Goal: Task Accomplishment & Management: Use online tool/utility

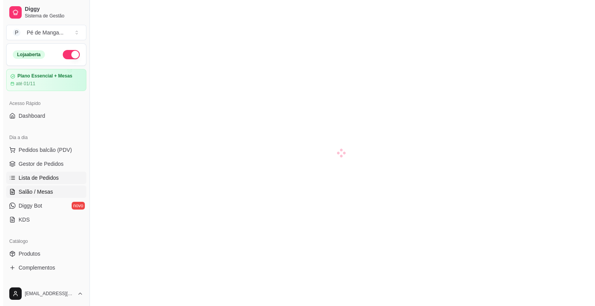
scroll to position [39, 0]
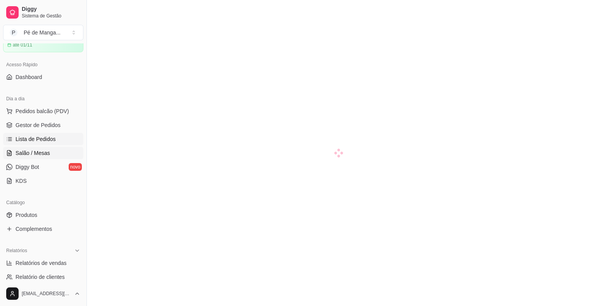
click at [45, 135] on span "Lista de Pedidos" at bounding box center [36, 139] width 40 height 8
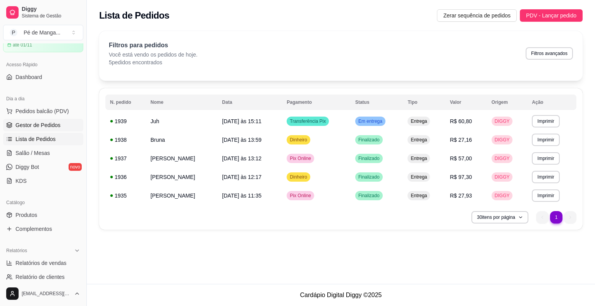
click at [50, 126] on span "Gestor de Pedidos" at bounding box center [38, 125] width 45 height 8
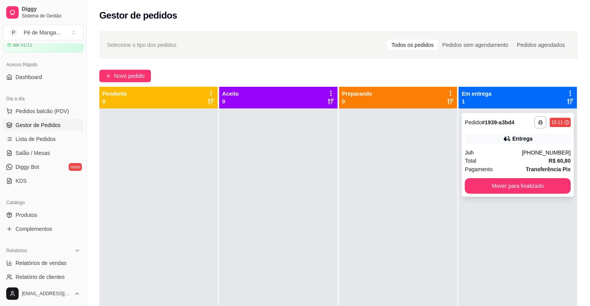
click at [478, 150] on div "Juh" at bounding box center [492, 153] width 57 height 8
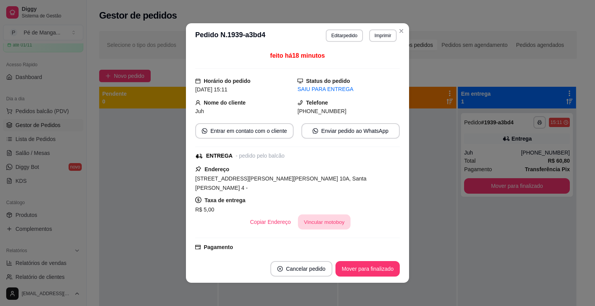
click at [329, 215] on button "Vincular motoboy" at bounding box center [324, 222] width 53 height 15
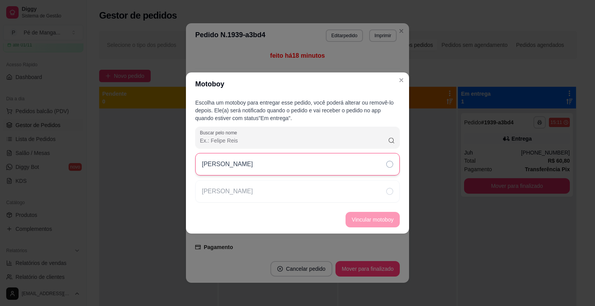
click at [330, 170] on div "[PERSON_NAME]" at bounding box center [297, 164] width 205 height 22
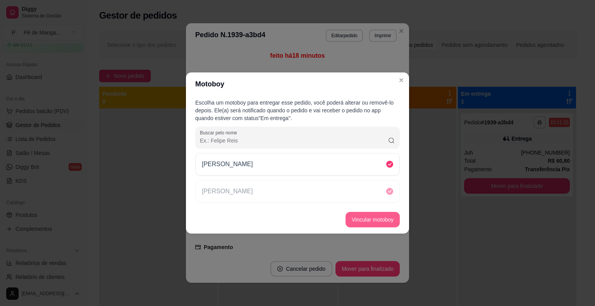
click at [372, 217] on button "Vincular motoboy" at bounding box center [373, 220] width 54 height 16
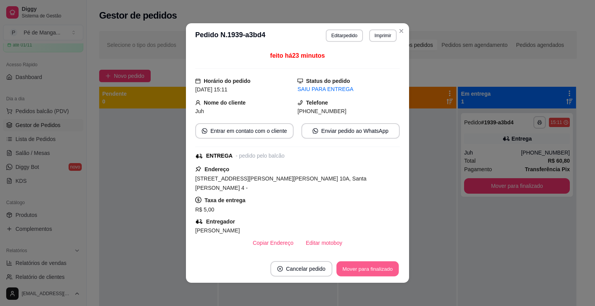
click at [364, 268] on button "Mover para finalizado" at bounding box center [368, 269] width 62 height 15
